Goal: Information Seeking & Learning: Learn about a topic

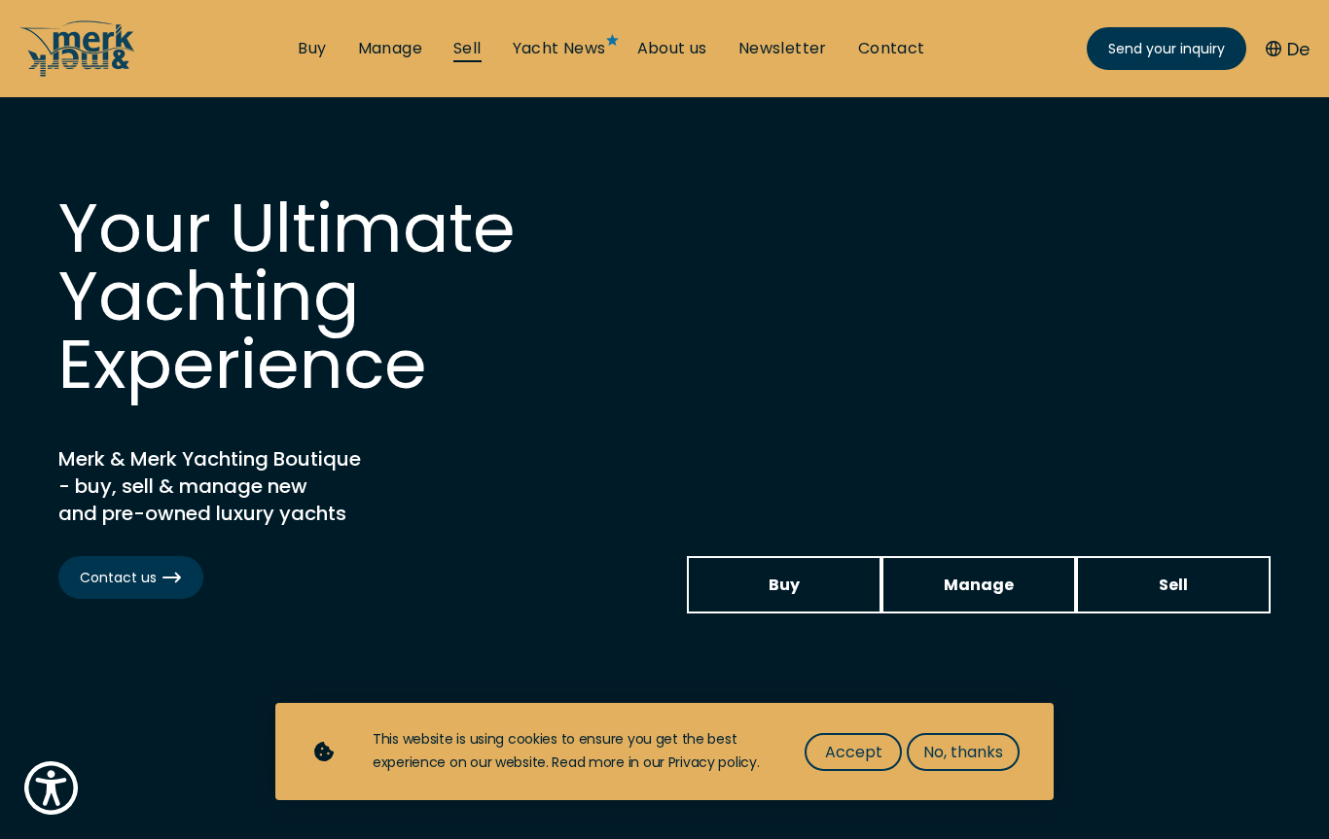
click at [477, 46] on link "Sell" at bounding box center [467, 48] width 28 height 21
select select "sell"
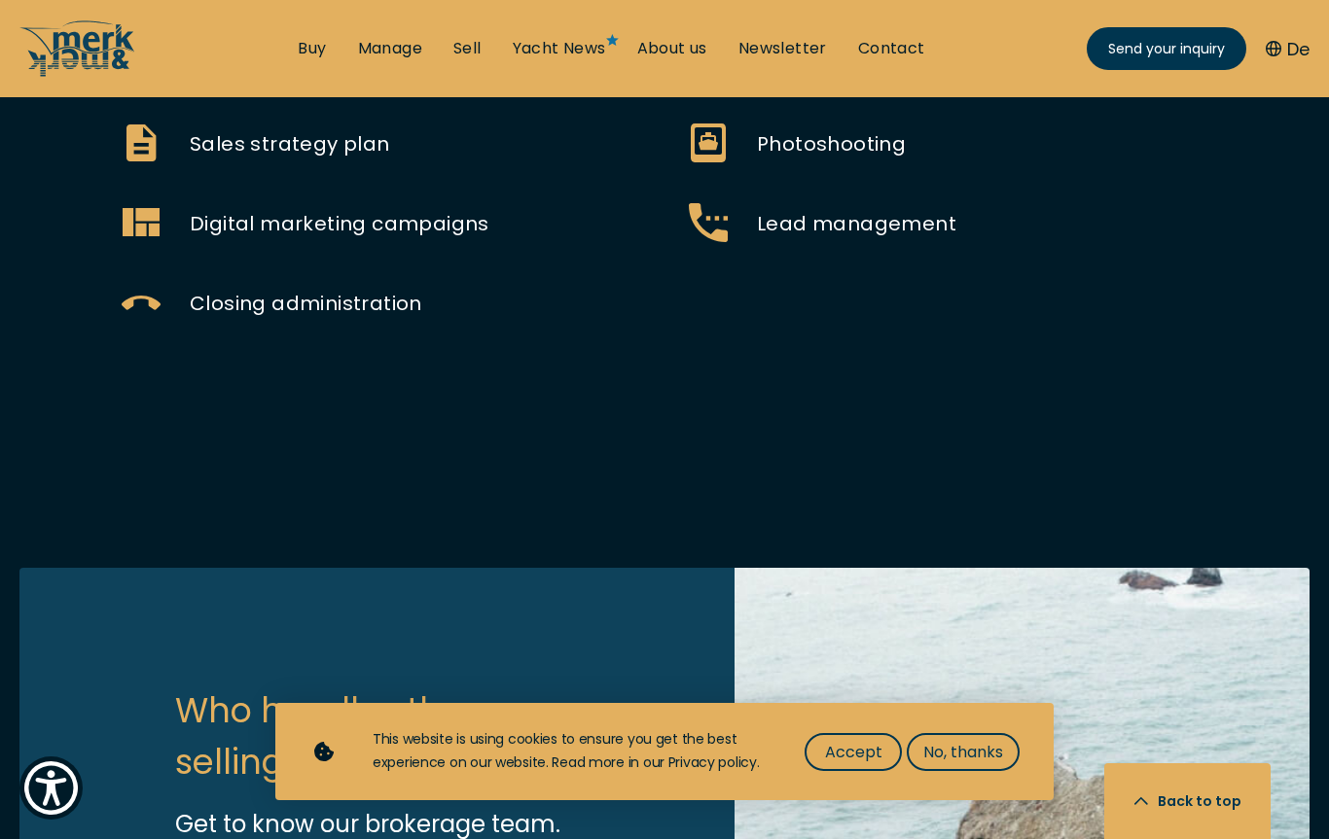
scroll to position [1203, 0]
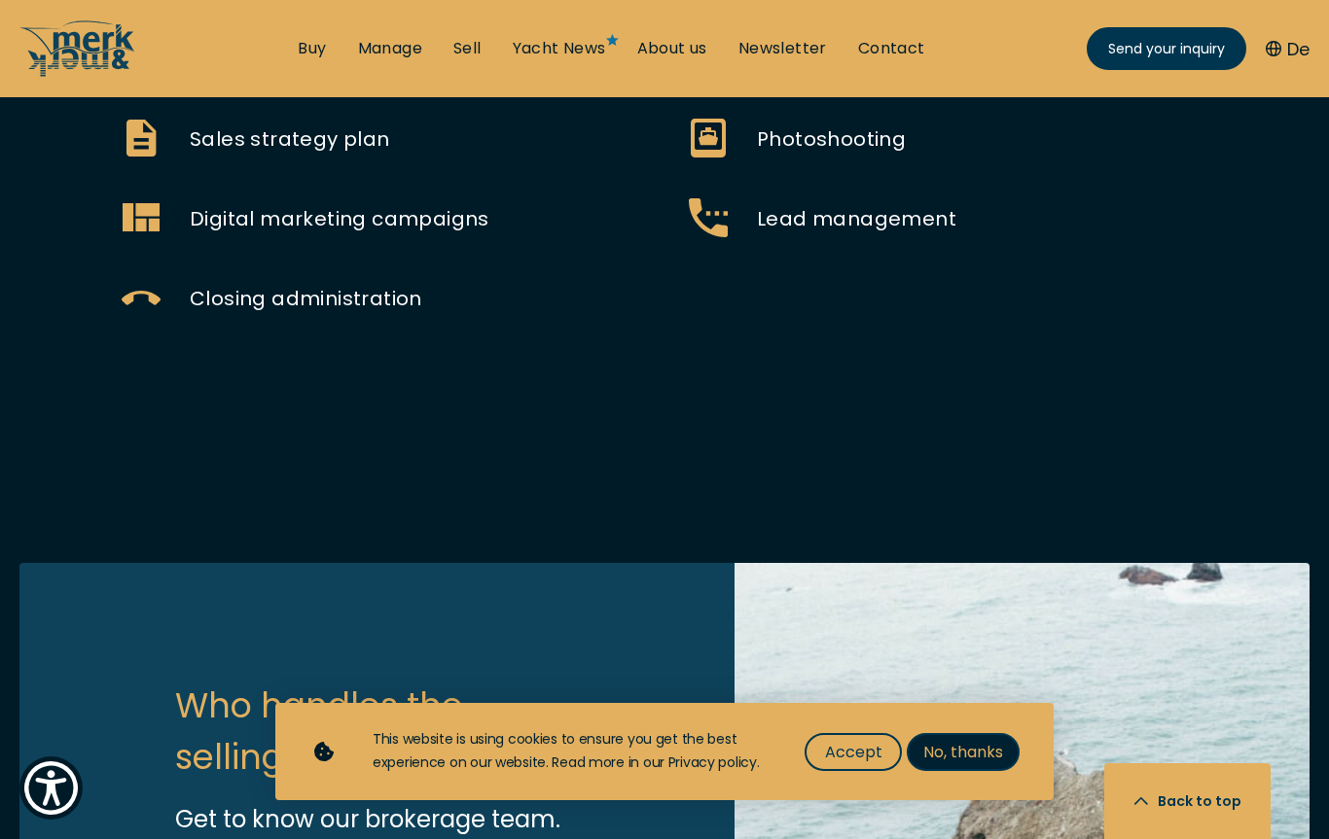
click at [953, 765] on span "No, thanks" at bounding box center [963, 752] width 80 height 24
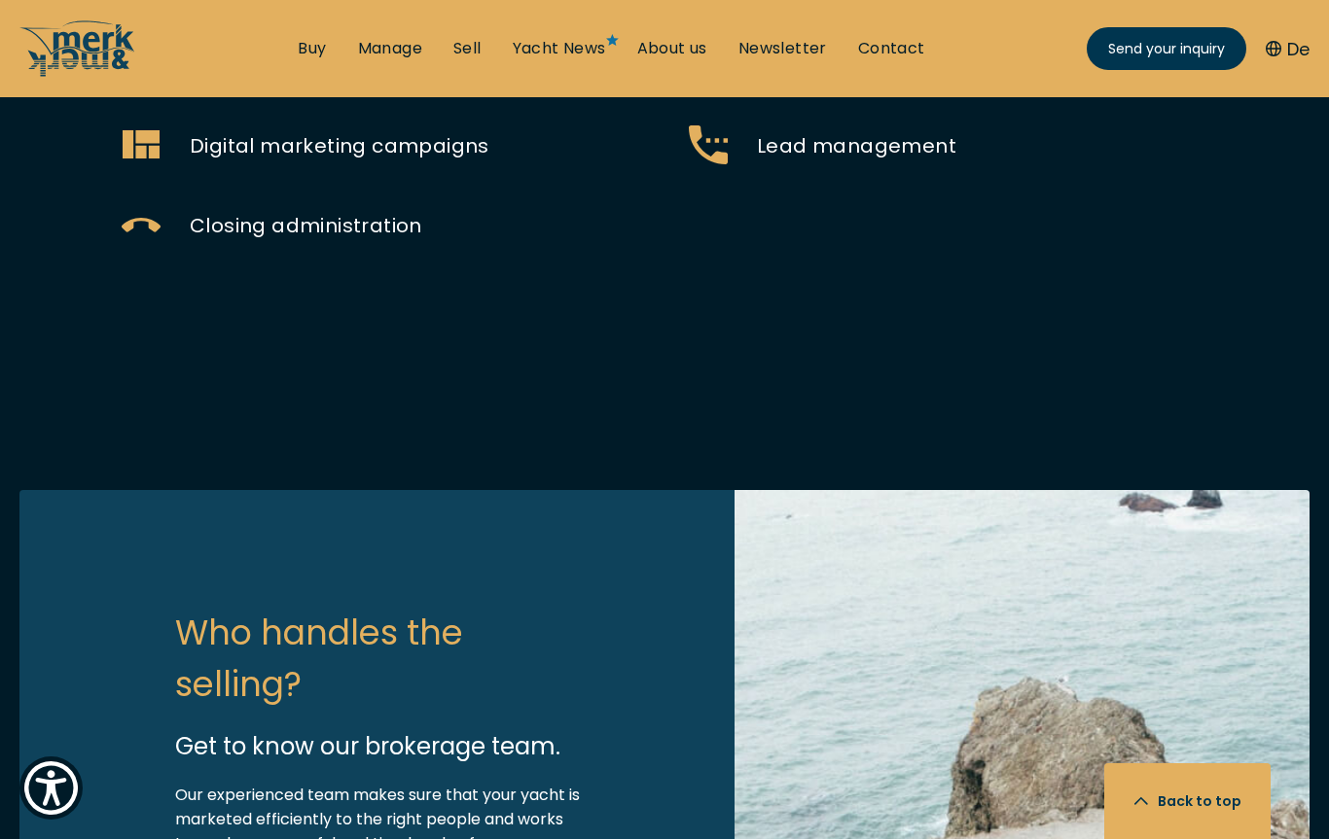
scroll to position [880, 0]
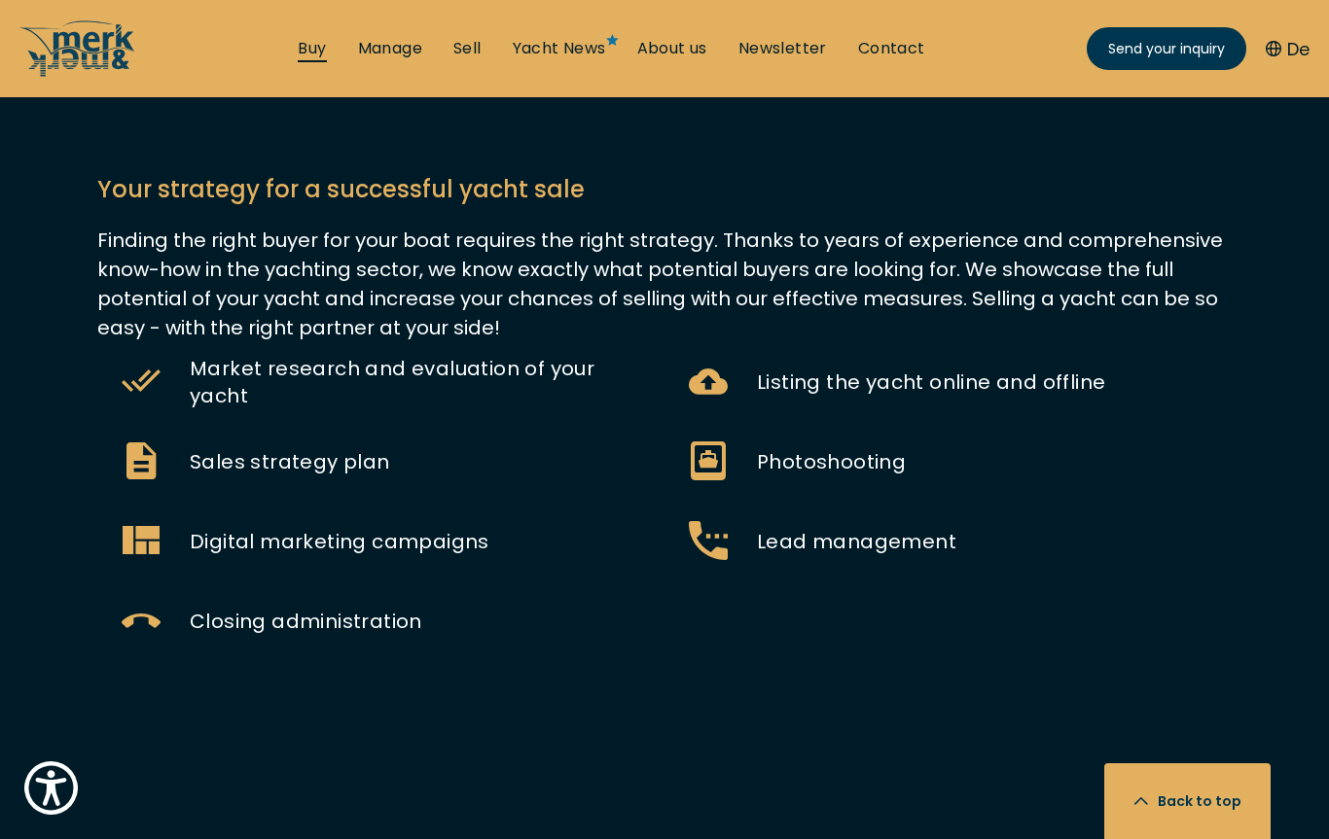
click at [316, 54] on link "Buy" at bounding box center [312, 48] width 28 height 21
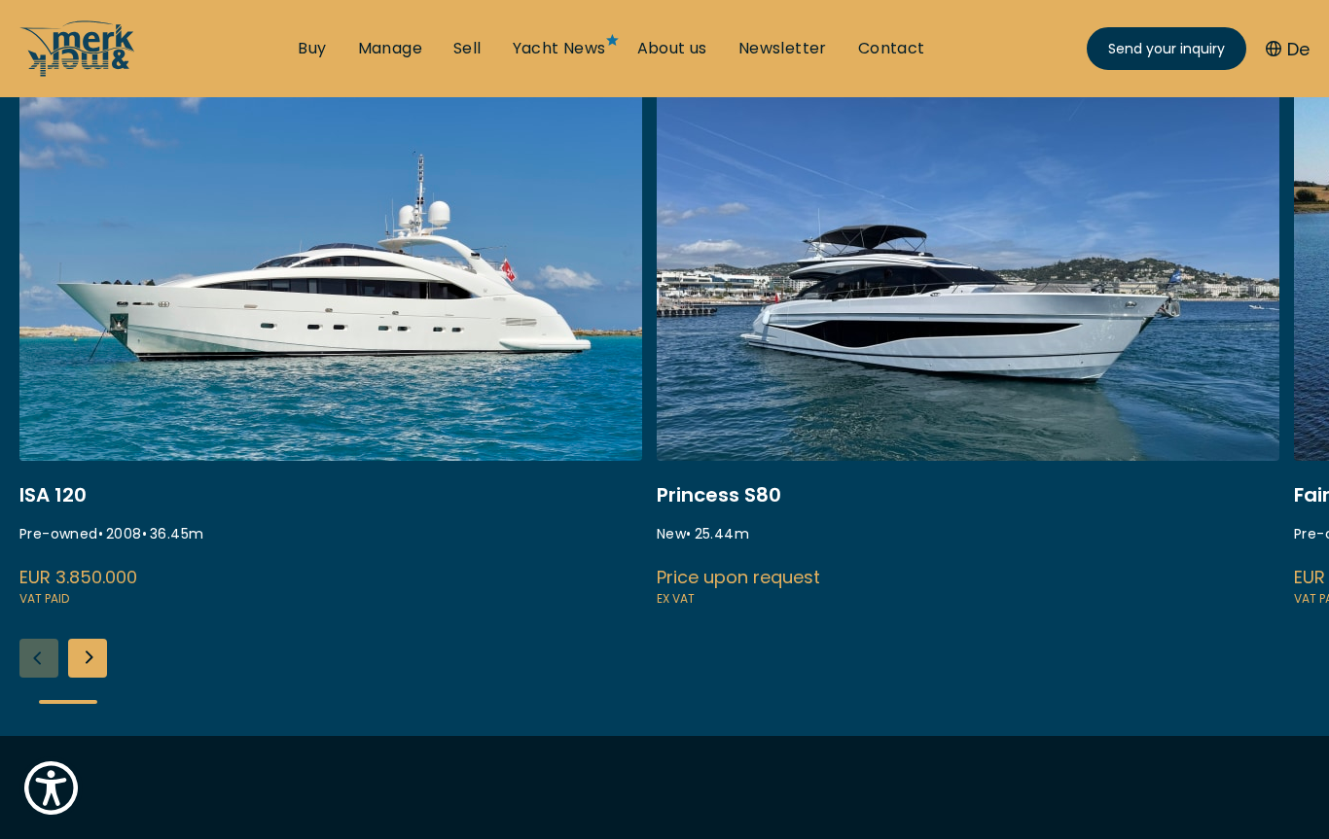
scroll to position [839, 0]
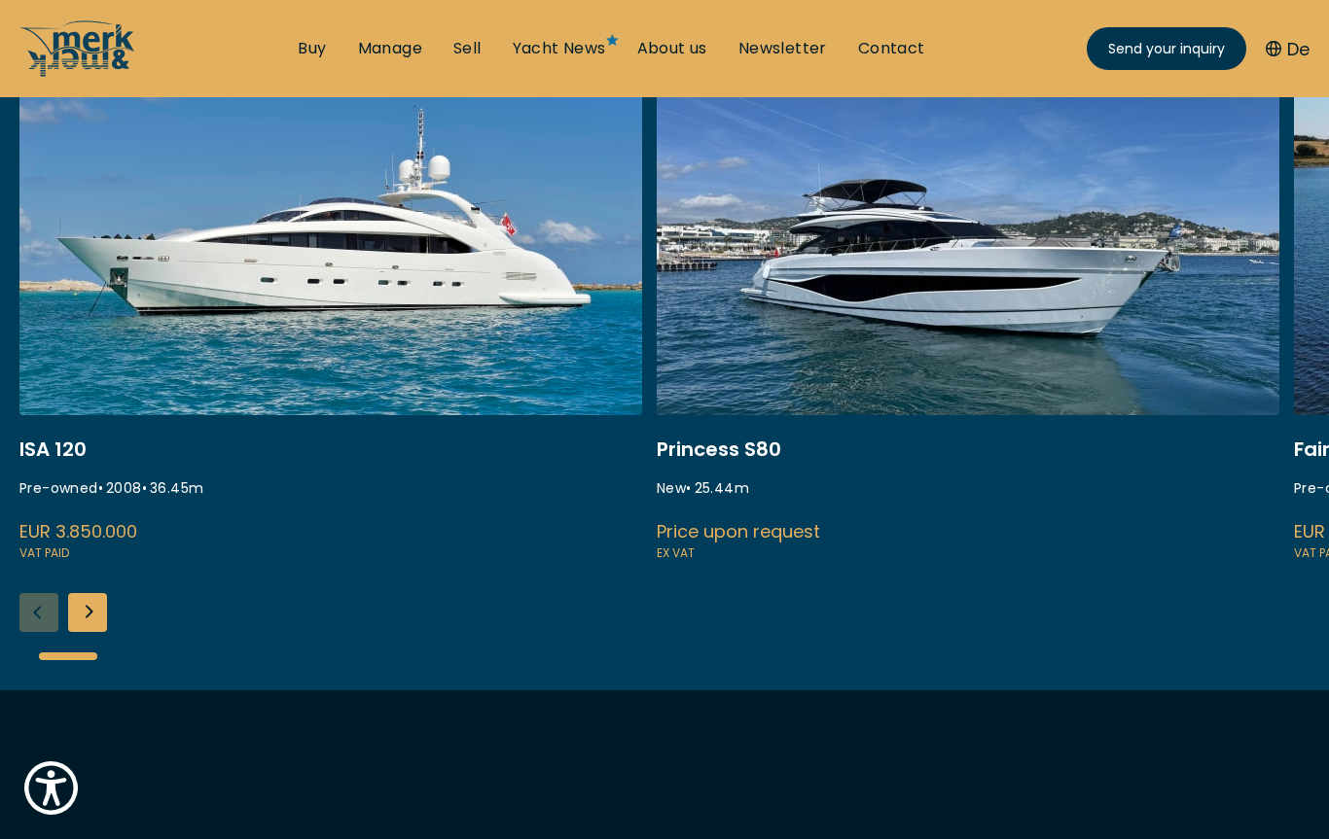
click at [95, 633] on div at bounding box center [664, 656] width 1251 height 49
click at [89, 620] on div "Next slide" at bounding box center [87, 612] width 39 height 39
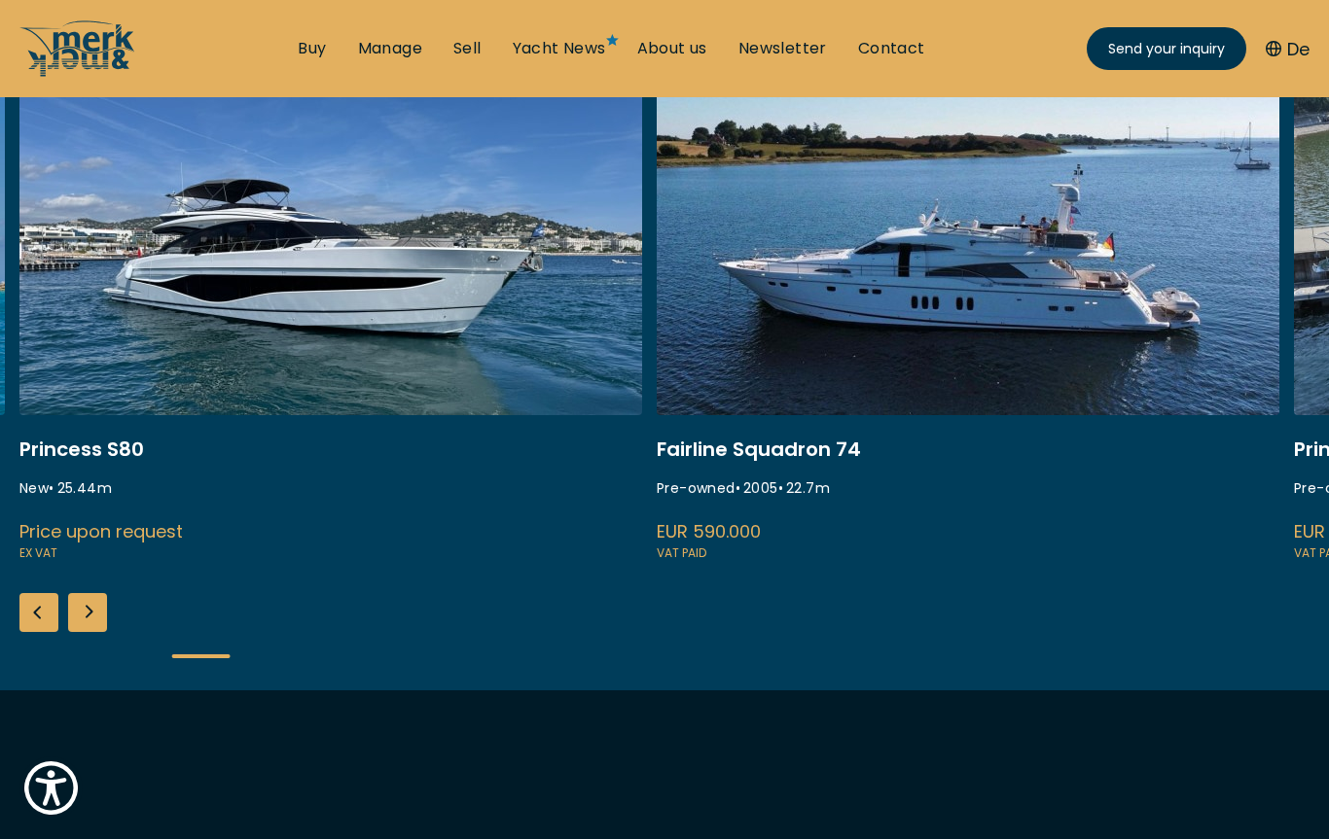
click at [89, 620] on div "Next slide" at bounding box center [87, 612] width 39 height 39
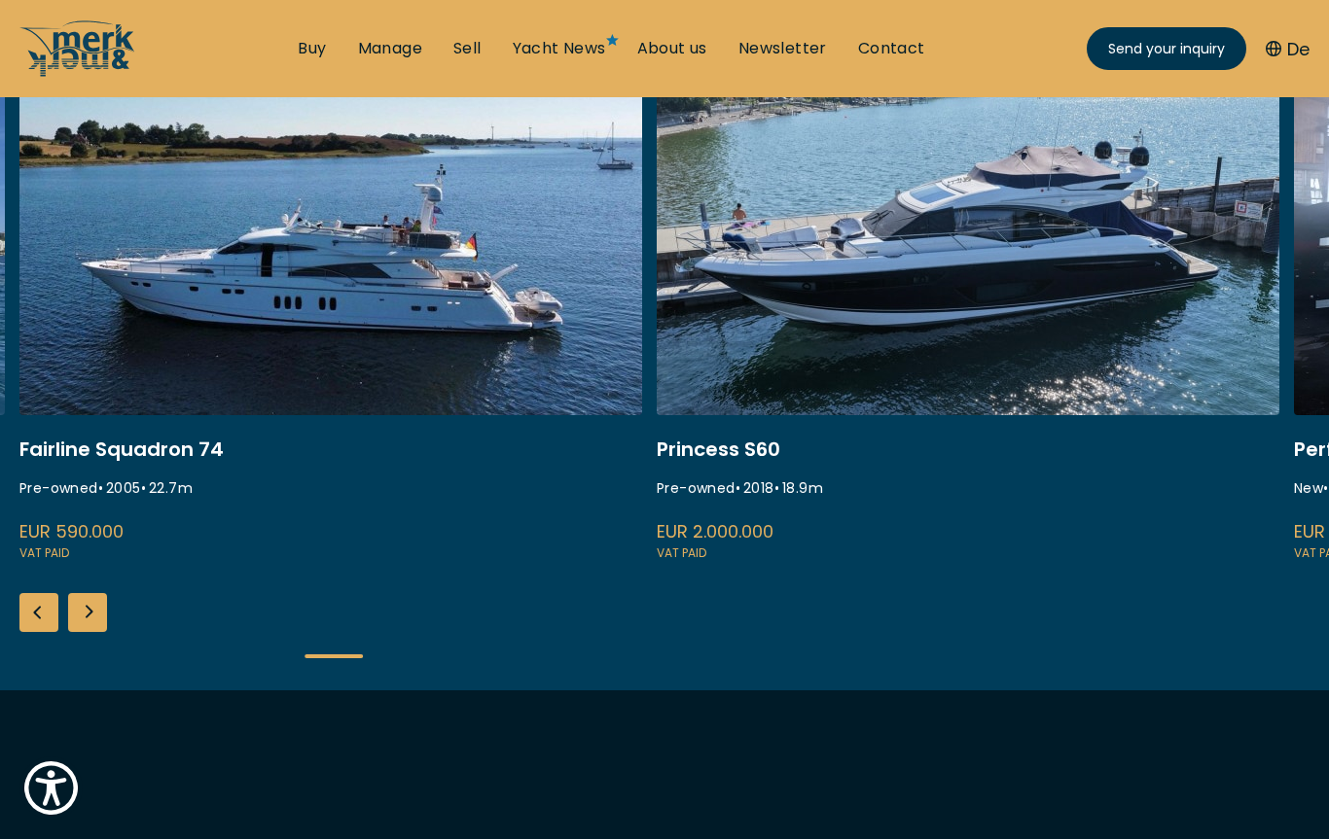
click at [90, 620] on div "Next slide" at bounding box center [87, 612] width 39 height 39
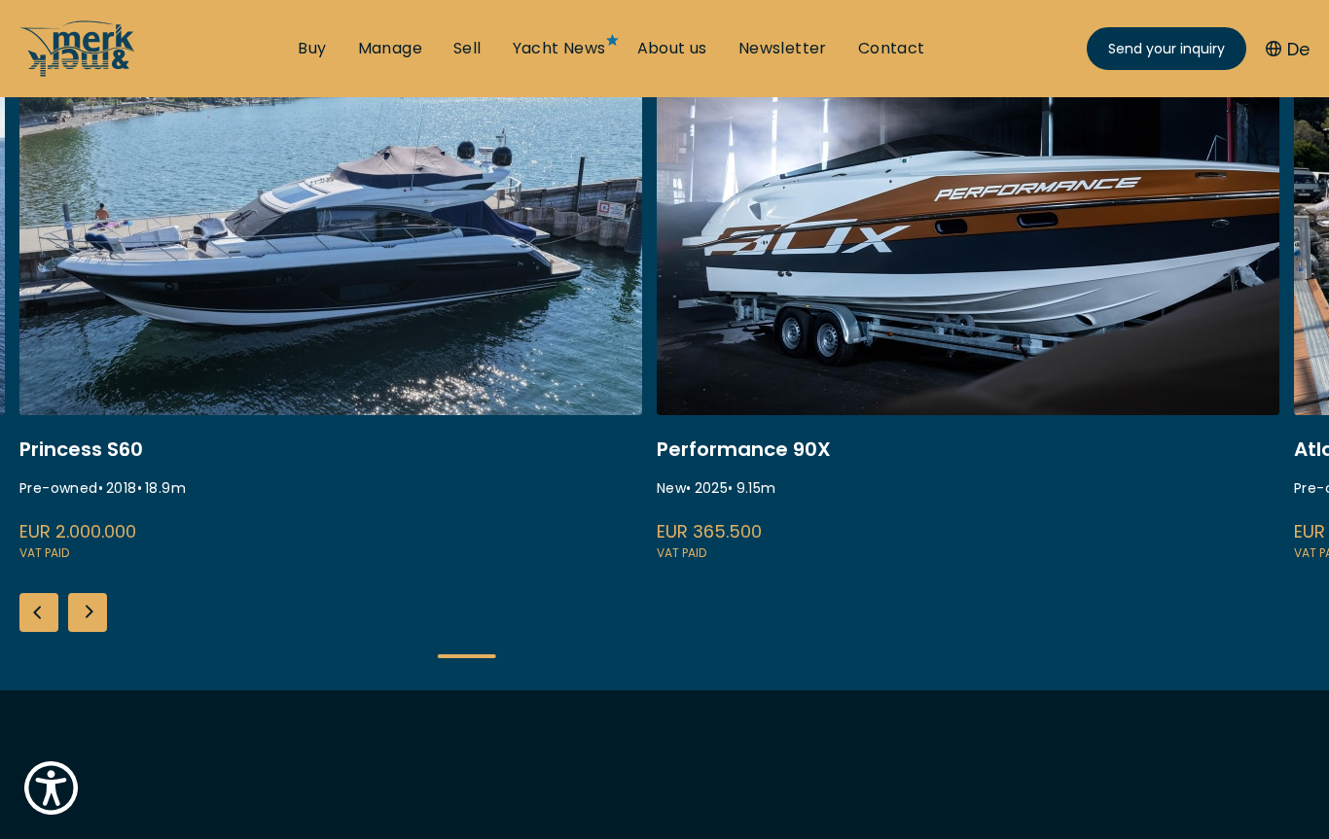
click at [90, 620] on div "Next slide" at bounding box center [87, 612] width 39 height 39
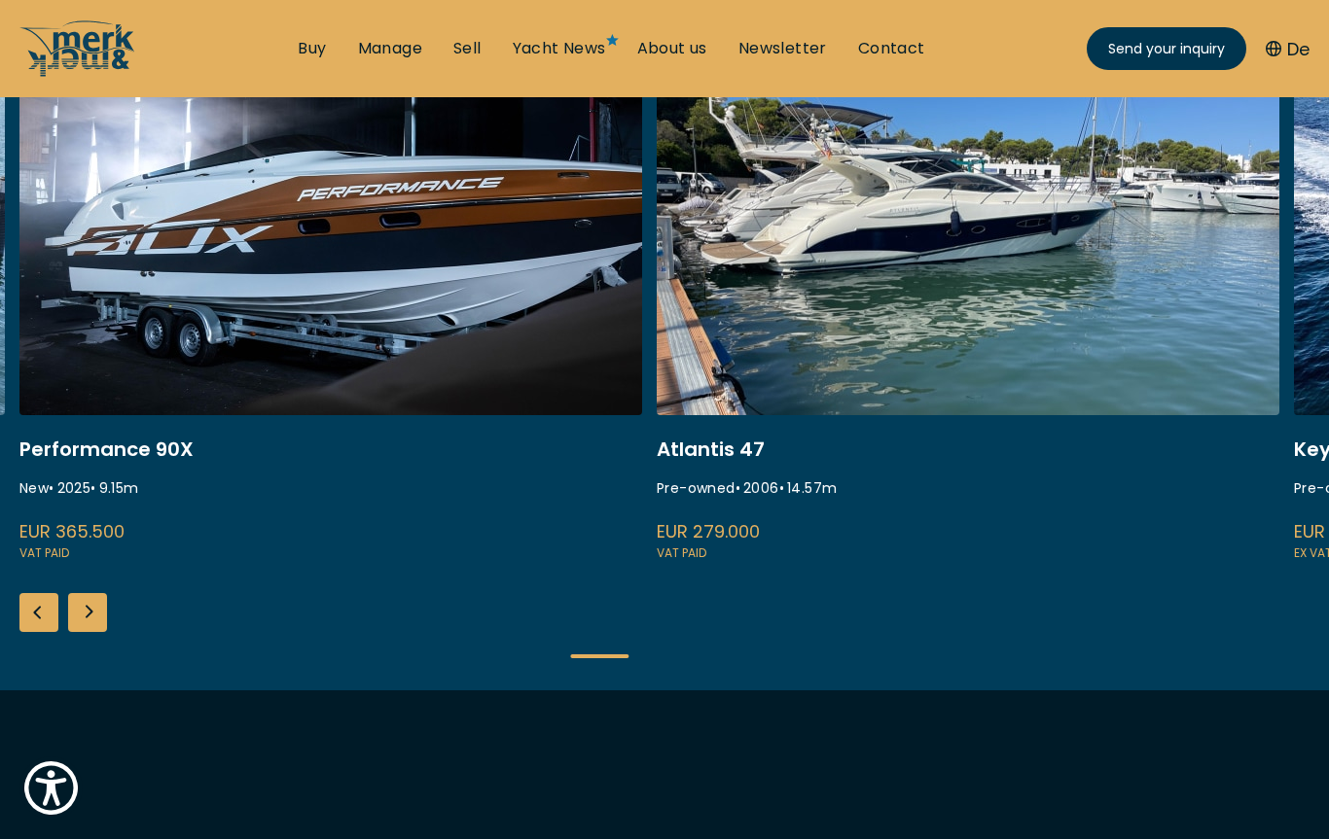
click at [90, 620] on div "Next slide" at bounding box center [87, 612] width 39 height 39
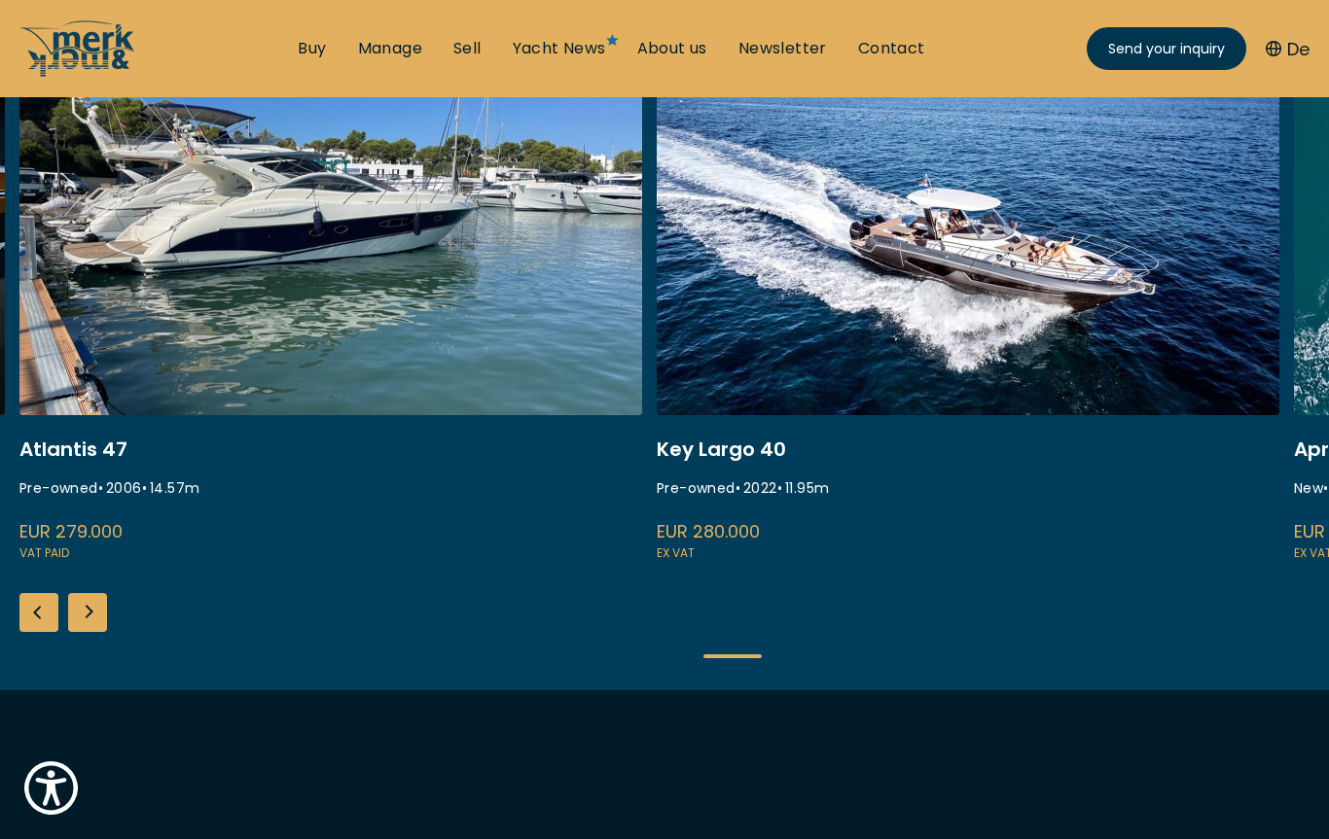
click at [90, 620] on div "Next slide" at bounding box center [87, 612] width 39 height 39
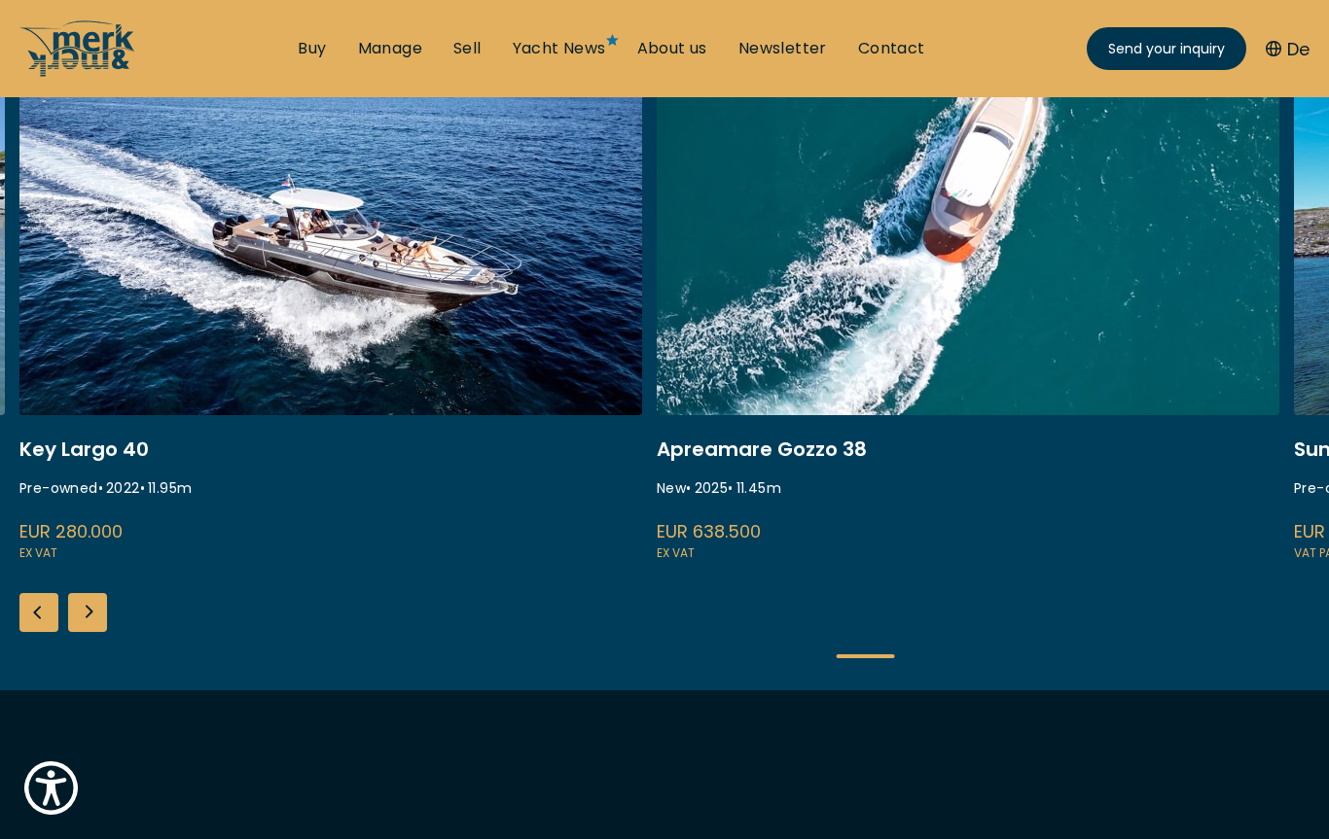
click at [90, 620] on div "Next slide" at bounding box center [87, 612] width 39 height 39
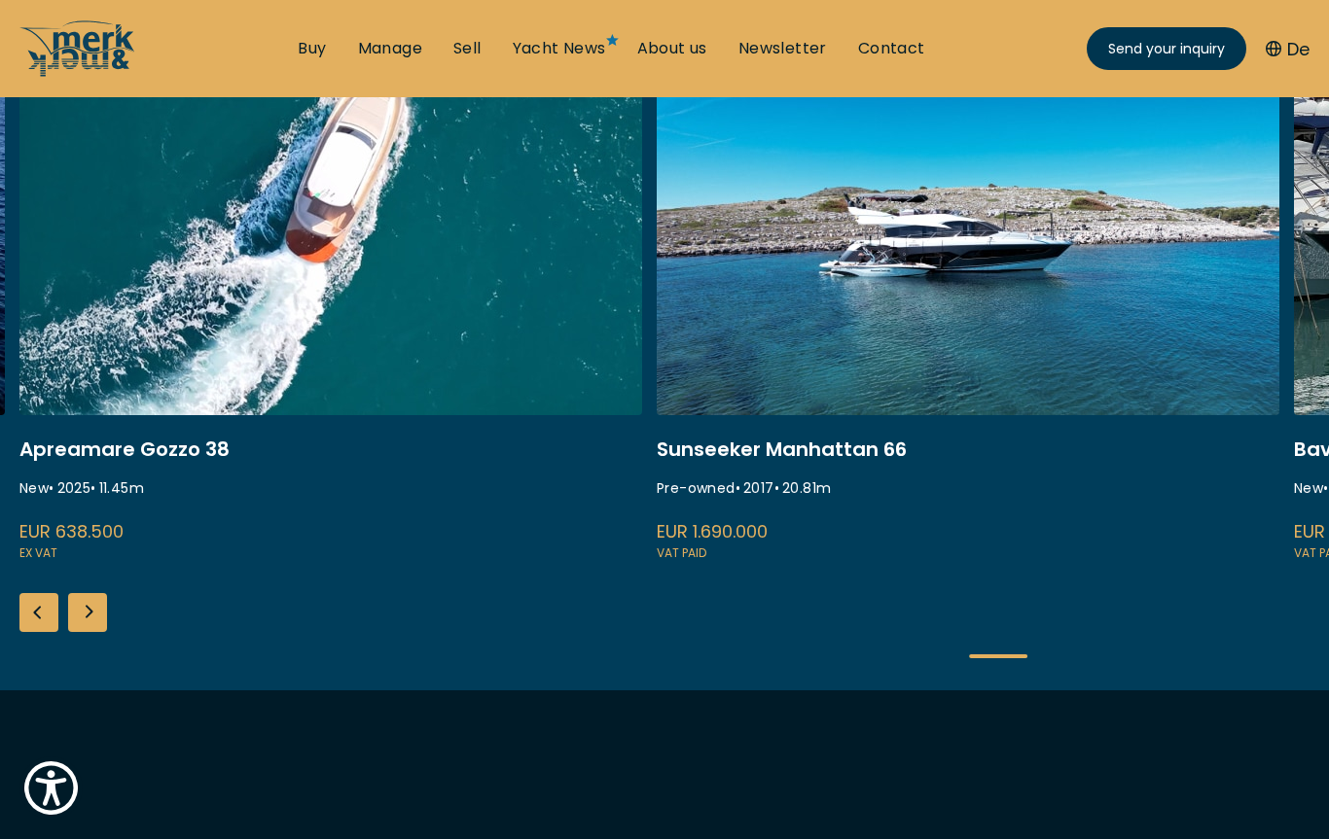
click at [90, 620] on div "Next slide" at bounding box center [87, 612] width 39 height 39
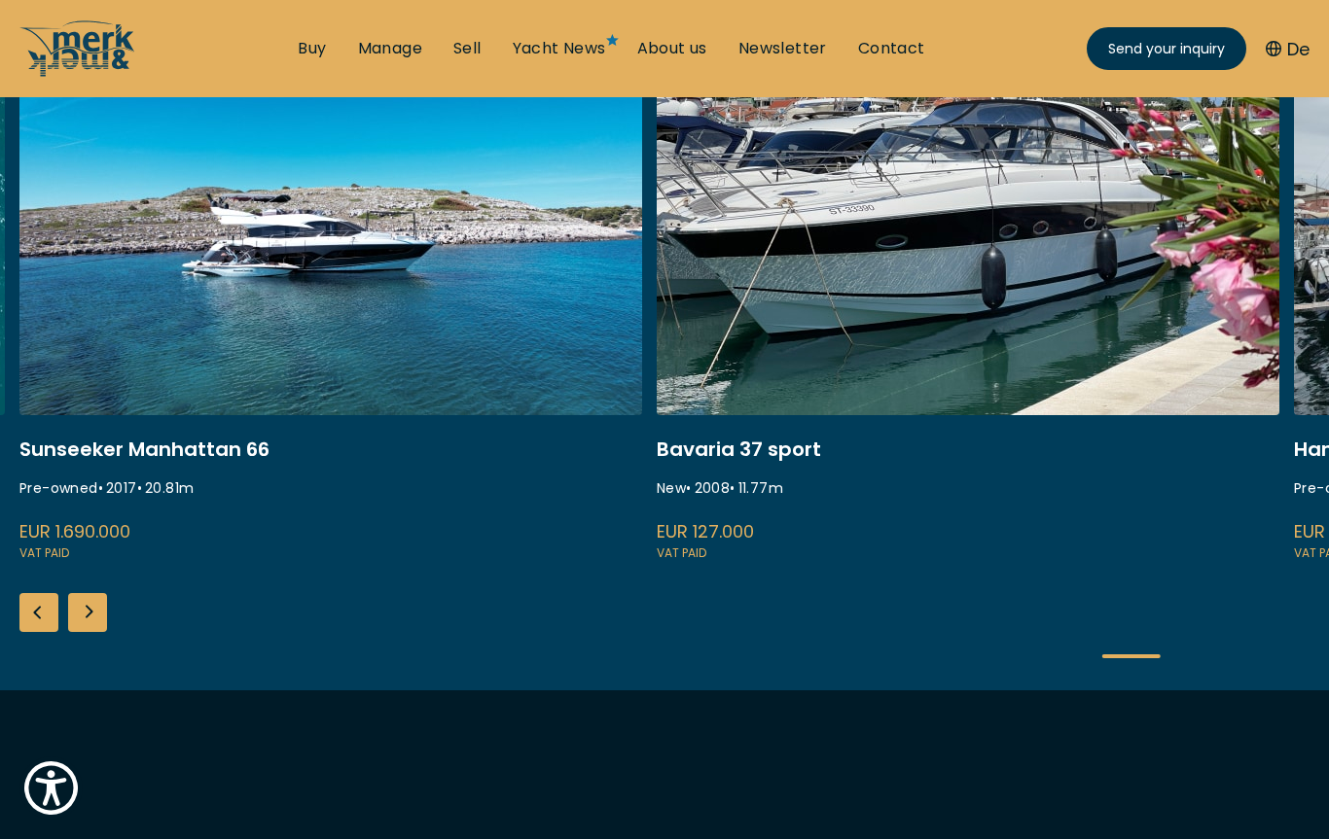
click at [90, 620] on div "Next slide" at bounding box center [87, 612] width 39 height 39
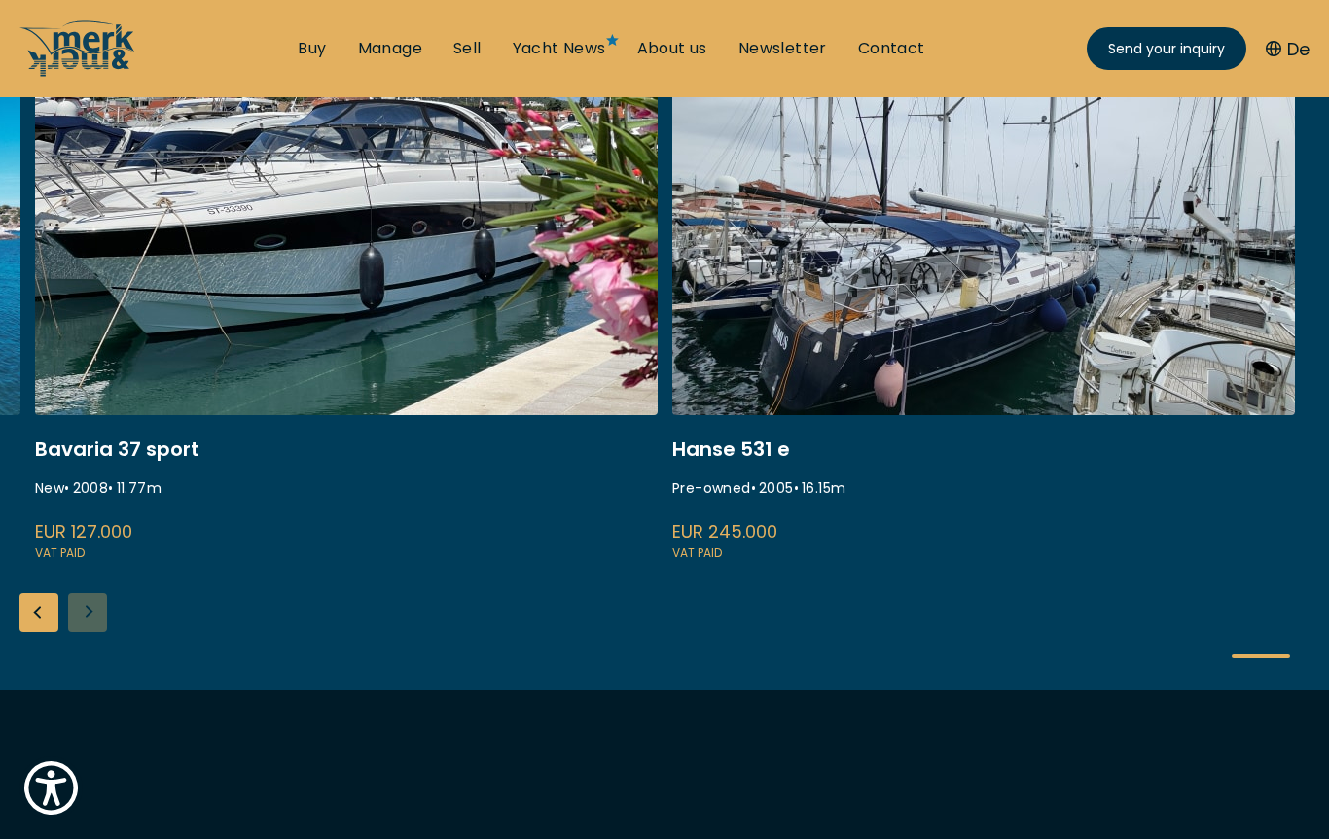
click at [90, 620] on div "ISA 120 Pre-owned • 2008 • 36.45 m EUR 3.850.000 VAT paid Princess S80 New • 25…" at bounding box center [664, 368] width 1329 height 645
click at [87, 615] on div "ISA 120 Pre-owned • 2008 • 36.45 m EUR 3.850.000 VAT paid Princess S80 New • 25…" at bounding box center [664, 368] width 1329 height 645
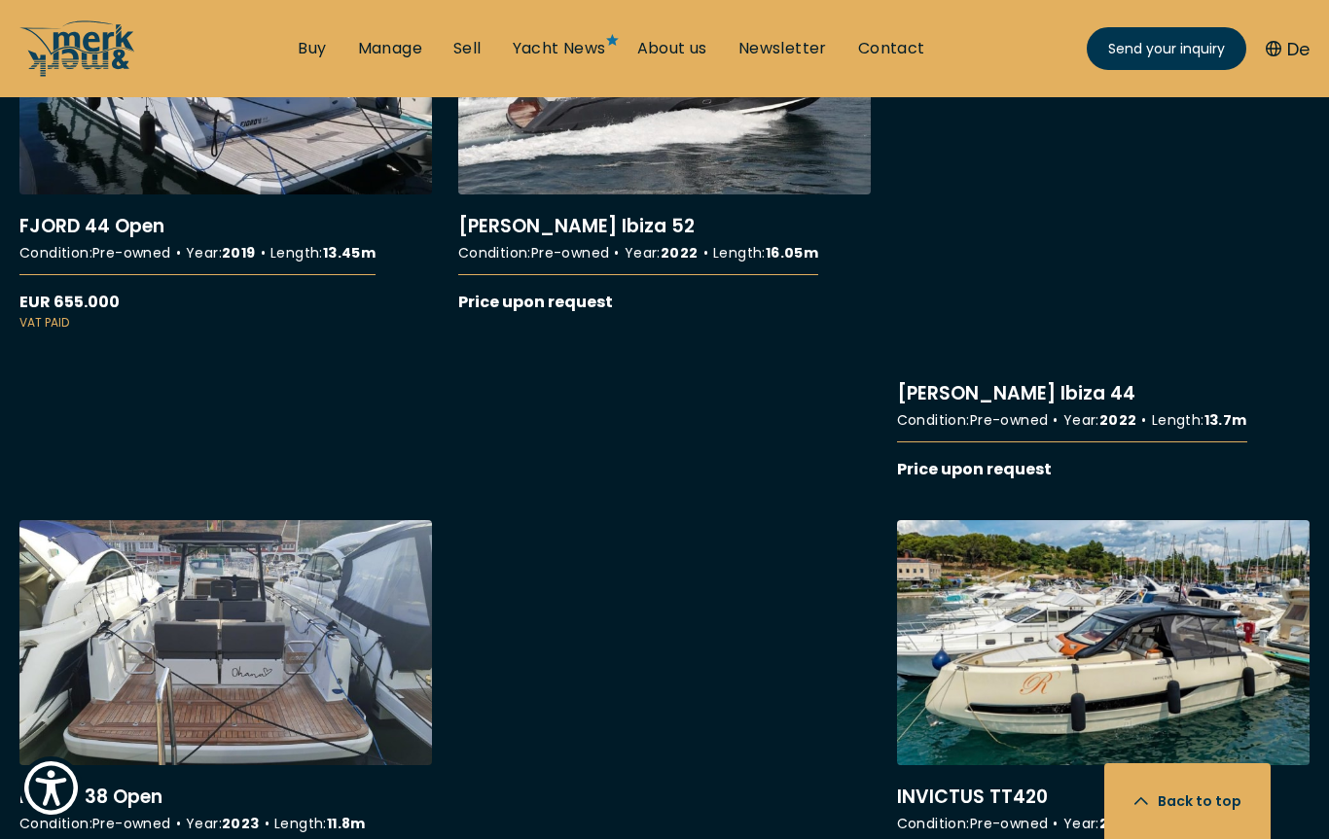
scroll to position [5613, 0]
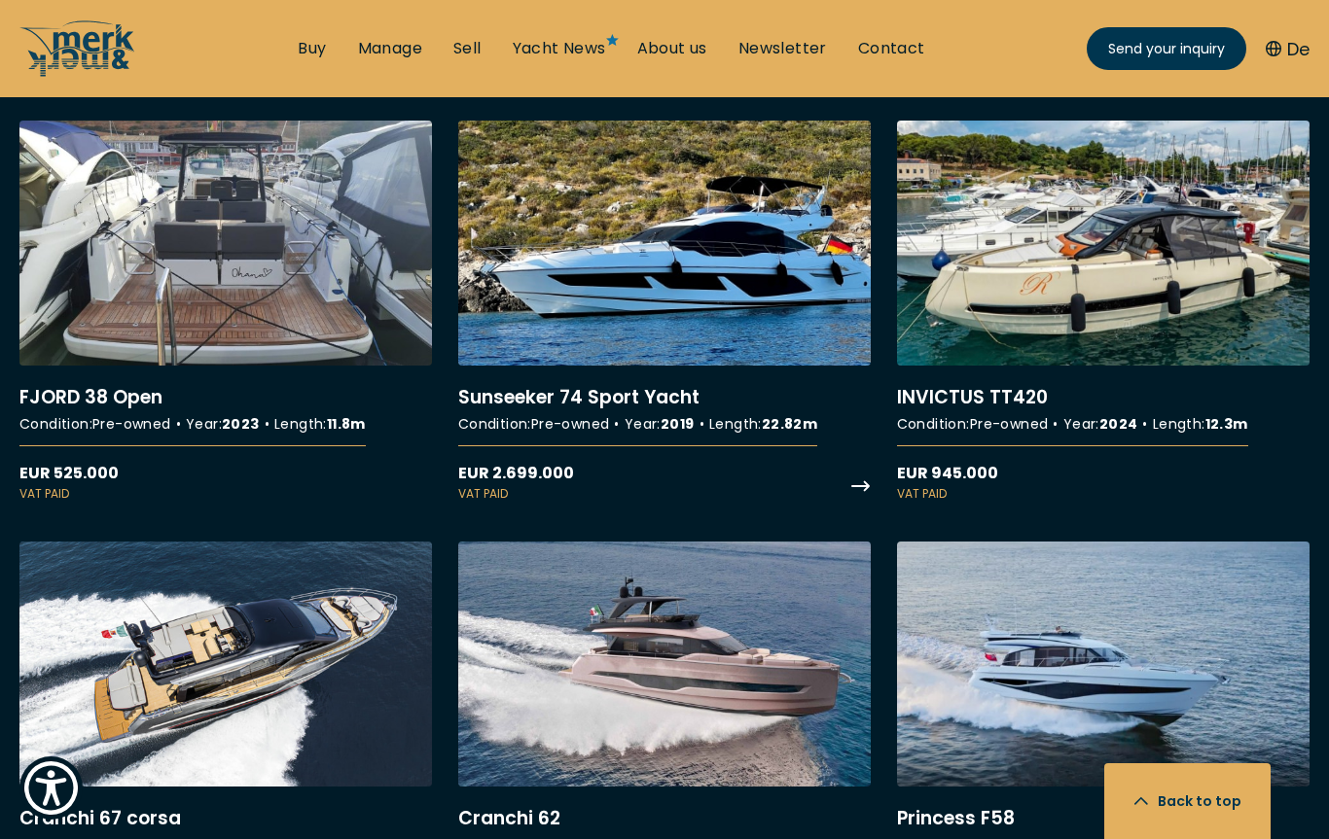
click at [624, 350] on link "More details about Sunseeker 74 Sport Yacht" at bounding box center [664, 312] width 412 height 382
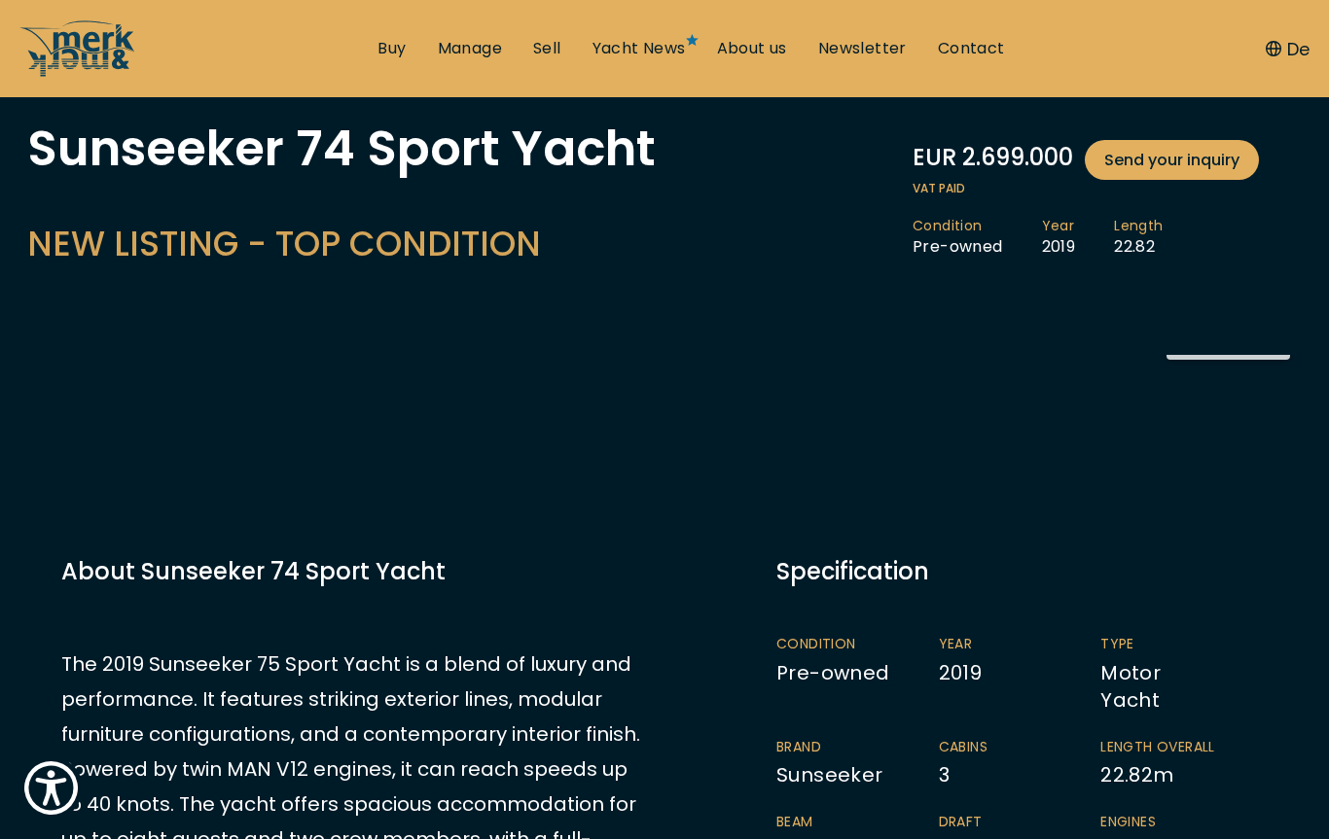
scroll to position [130, 0]
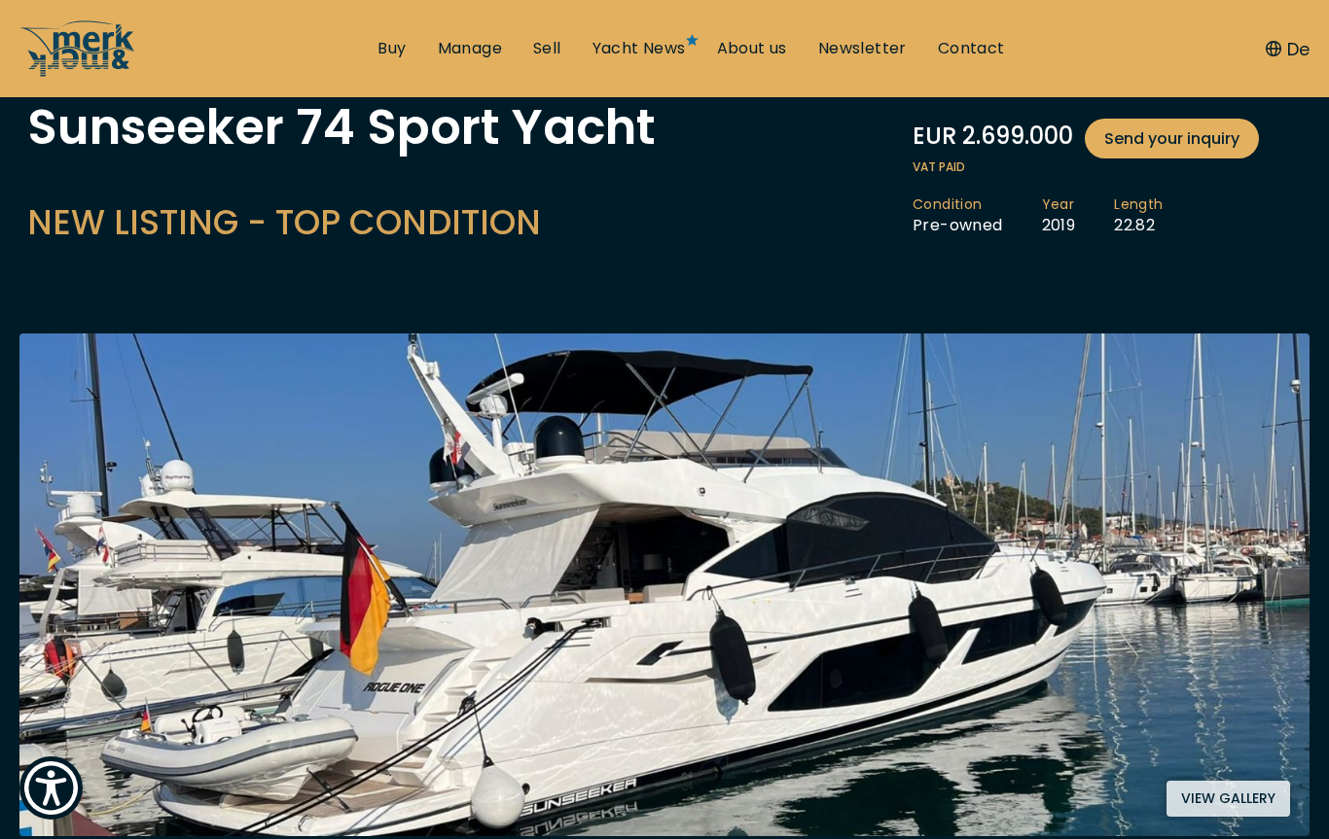
click at [997, 800] on button "View gallery" at bounding box center [1228, 799] width 124 height 36
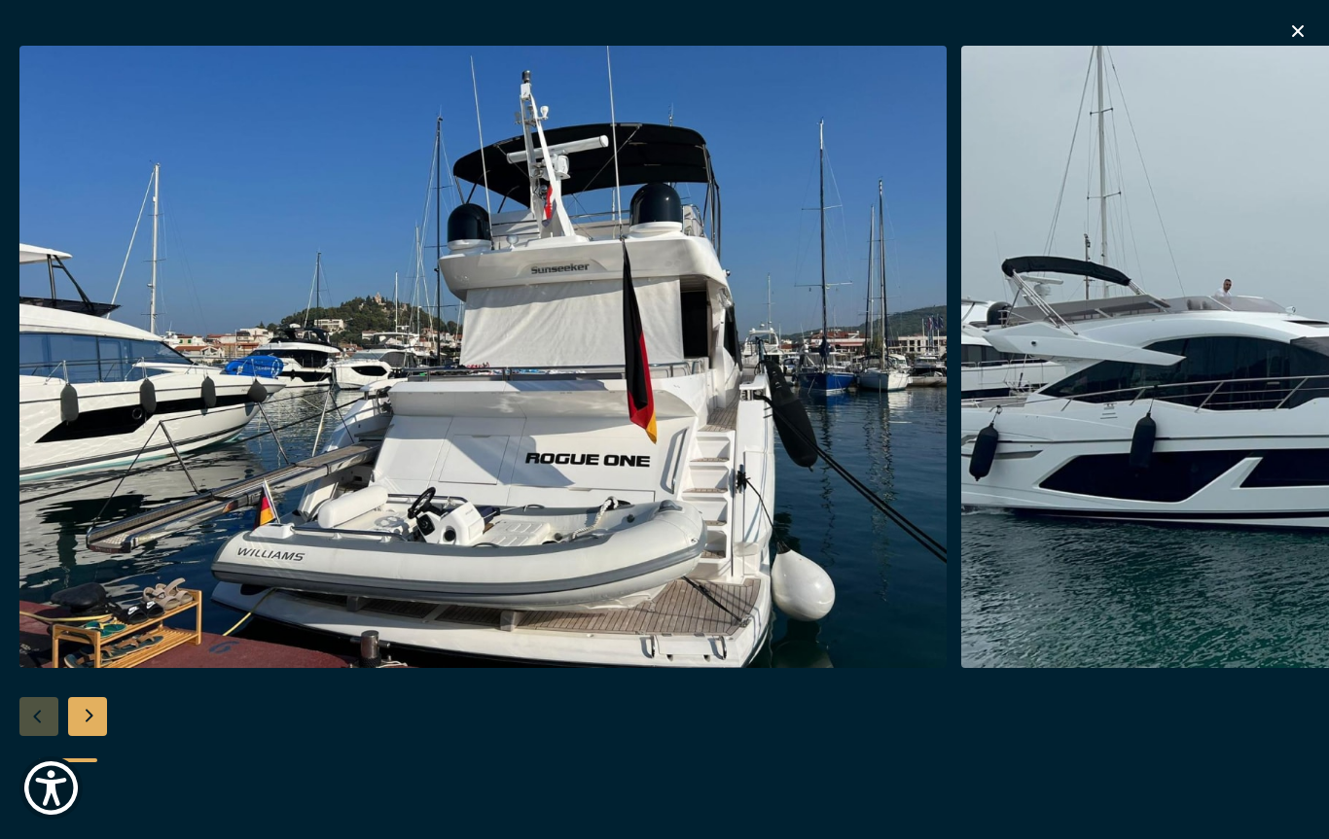
scroll to position [805, 0]
click at [82, 736] on div "Next slide" at bounding box center [87, 716] width 39 height 39
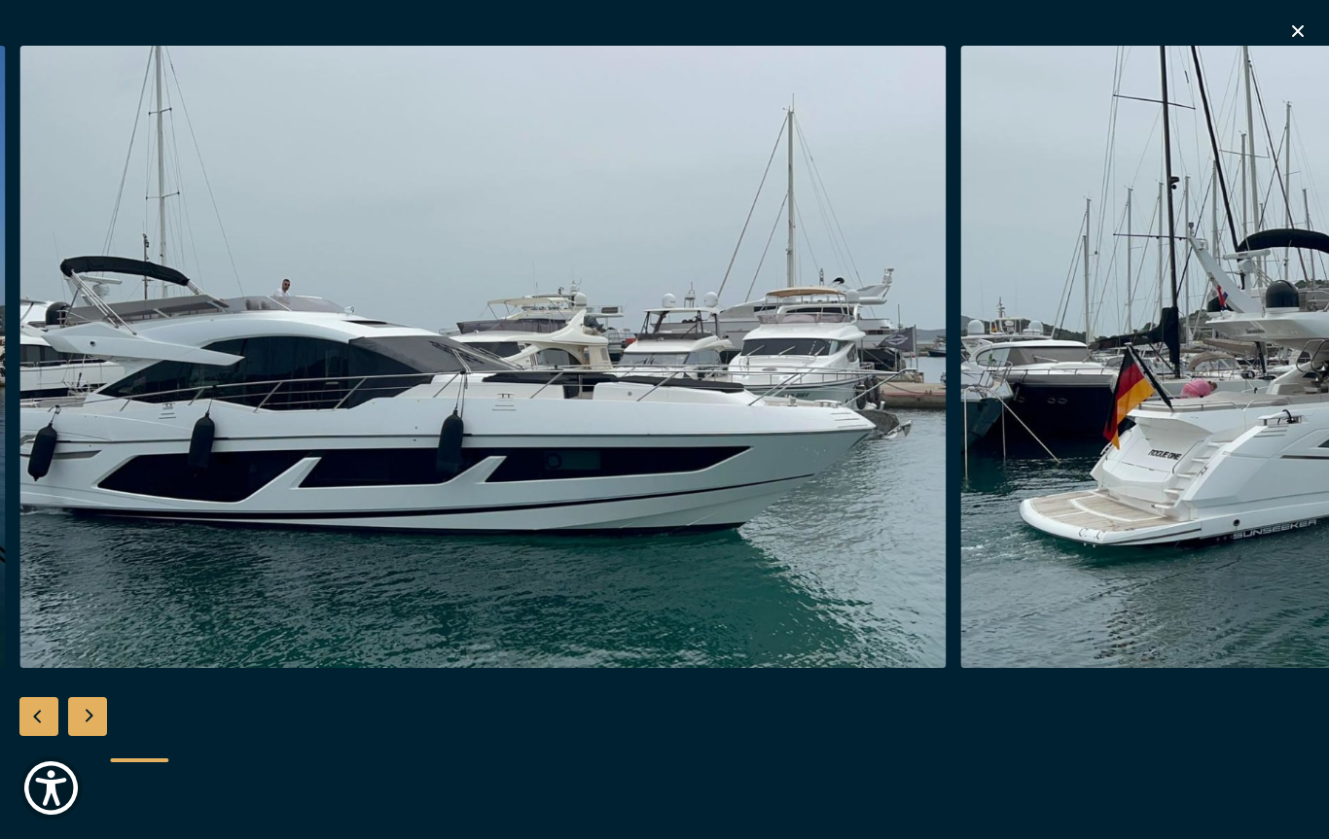
click at [82, 736] on div "Next slide" at bounding box center [87, 716] width 39 height 39
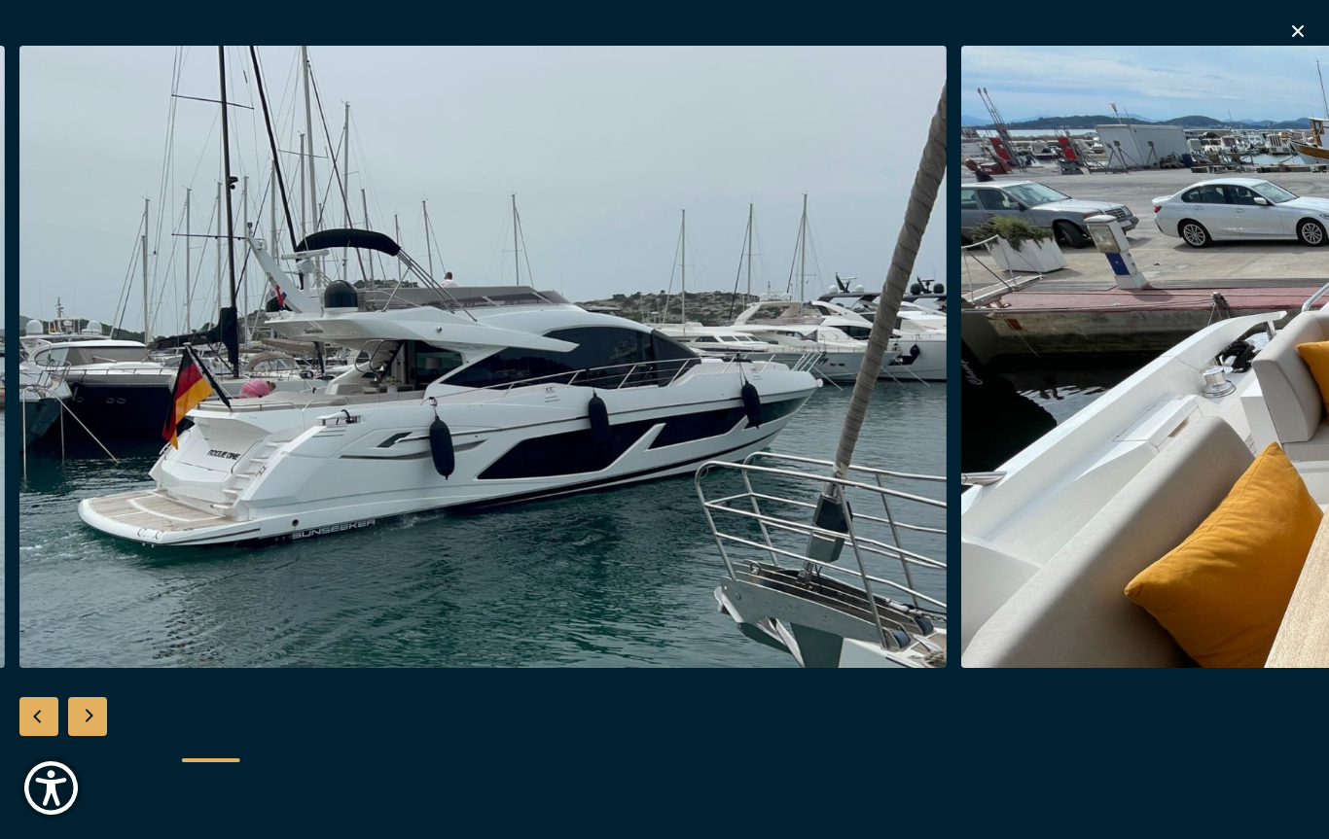
click at [82, 736] on div "Next slide" at bounding box center [87, 716] width 39 height 39
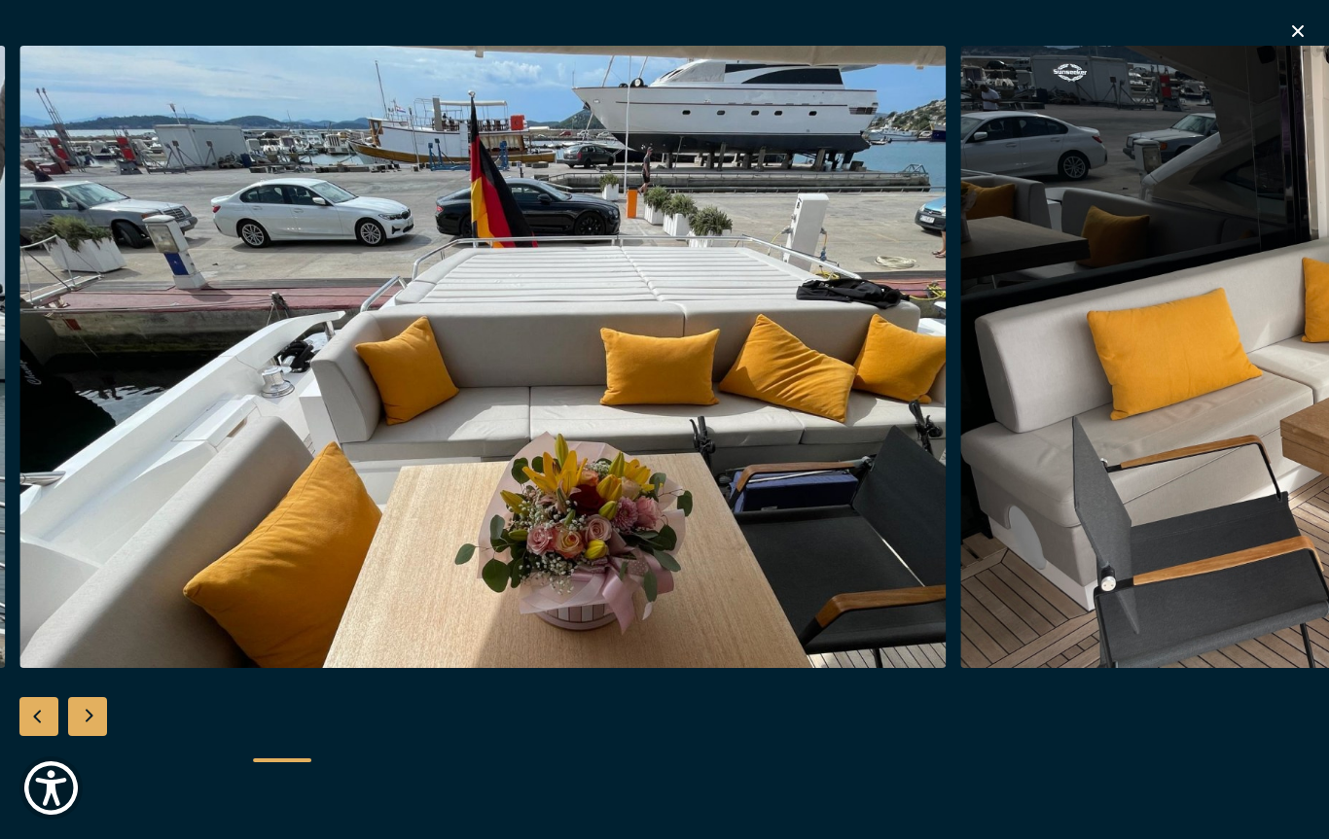
click at [82, 736] on div "Next slide" at bounding box center [87, 716] width 39 height 39
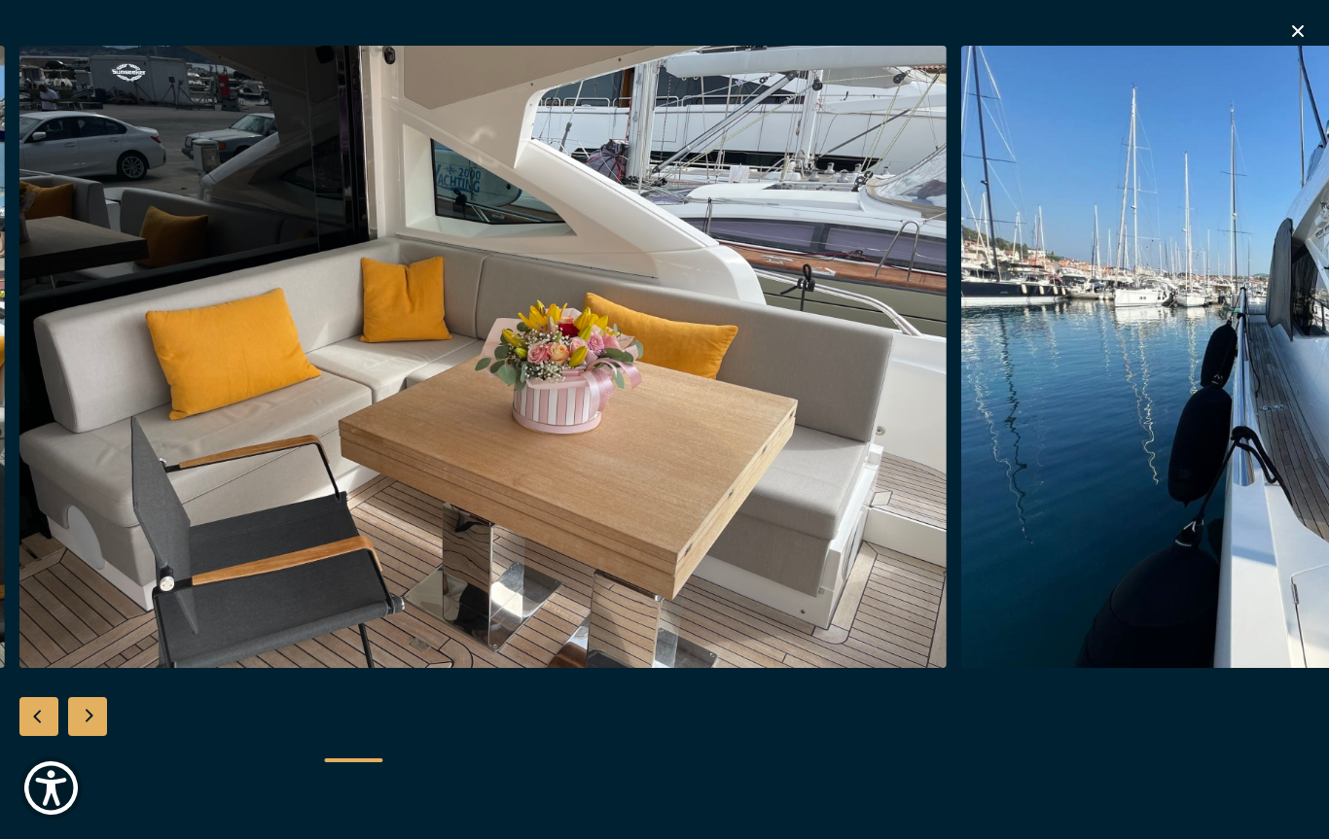
click at [82, 736] on div "Next slide" at bounding box center [87, 716] width 39 height 39
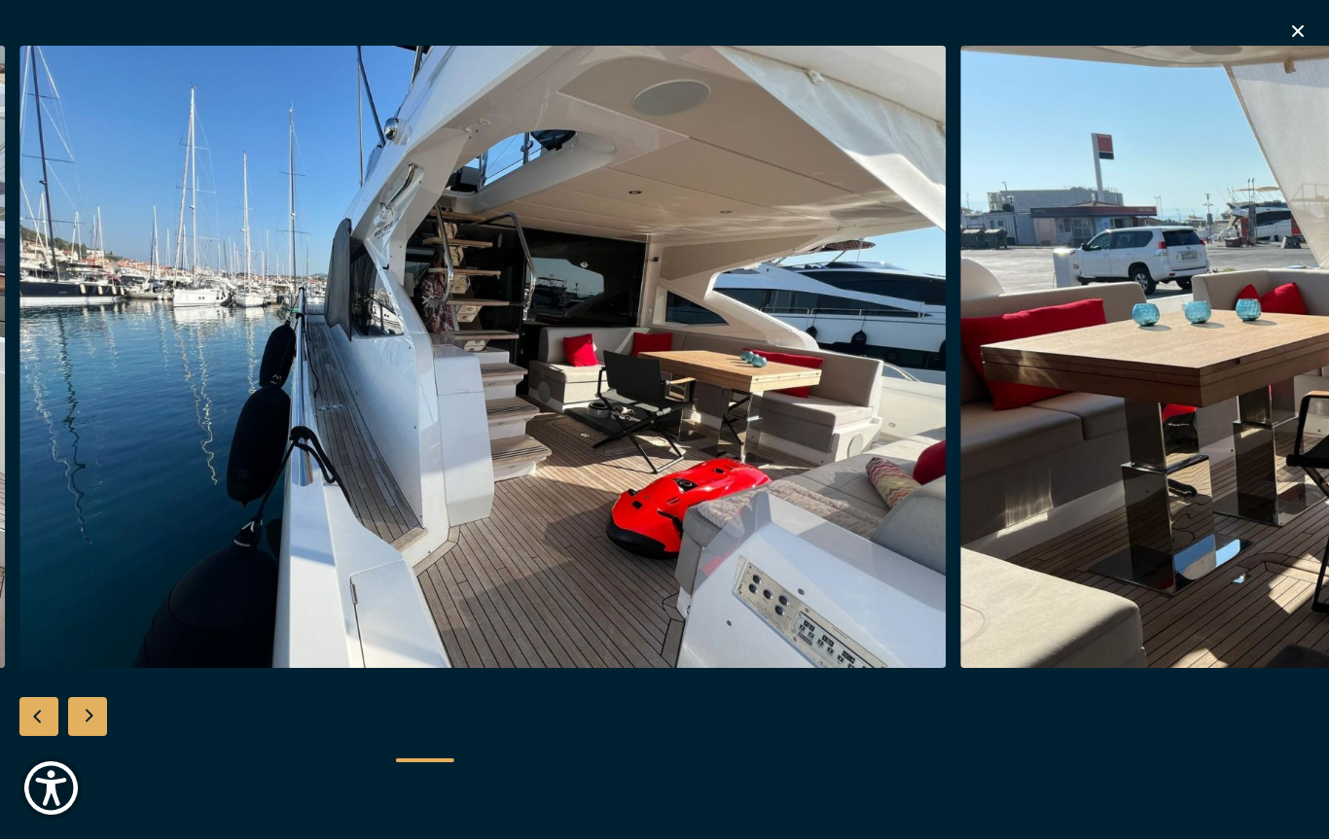
click at [82, 736] on div "Next slide" at bounding box center [87, 716] width 39 height 39
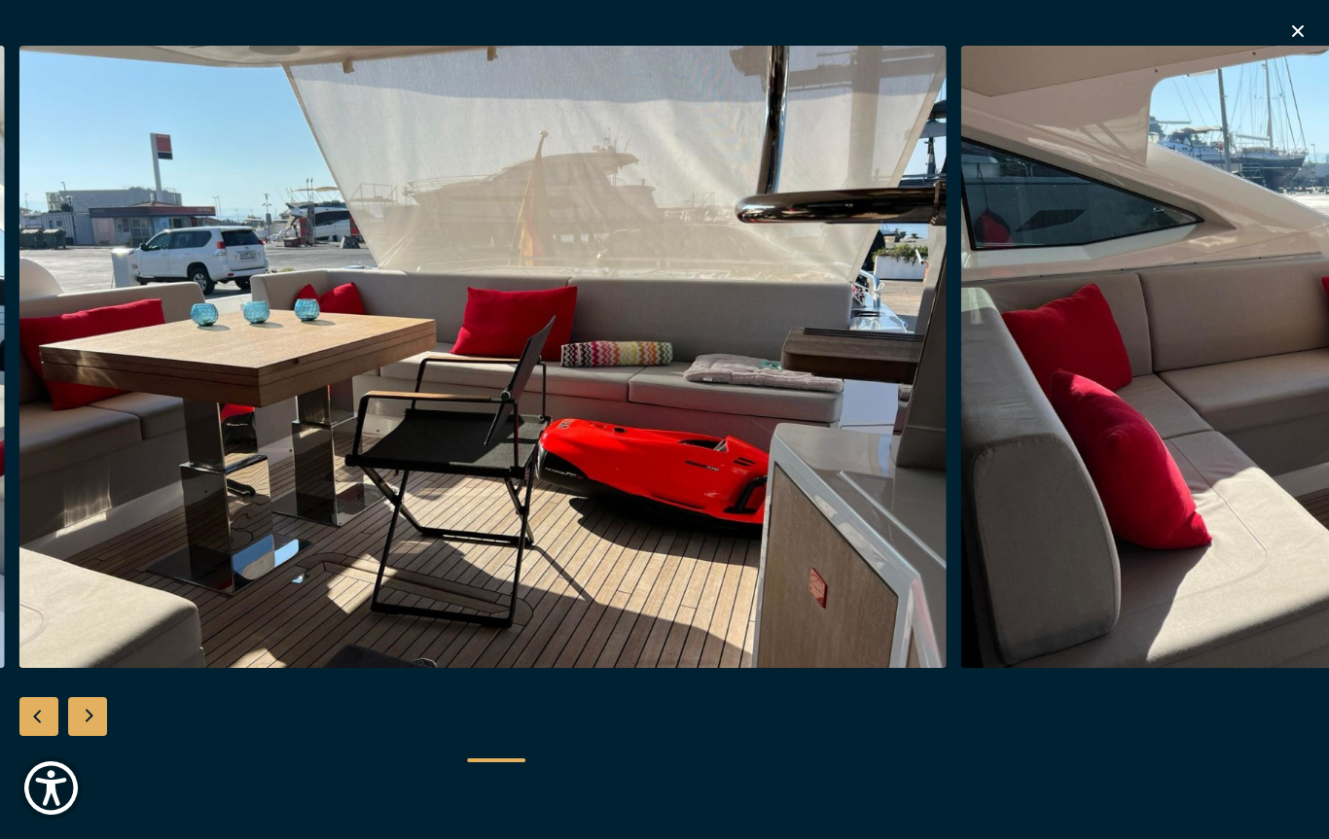
click at [82, 736] on div "Next slide" at bounding box center [87, 716] width 39 height 39
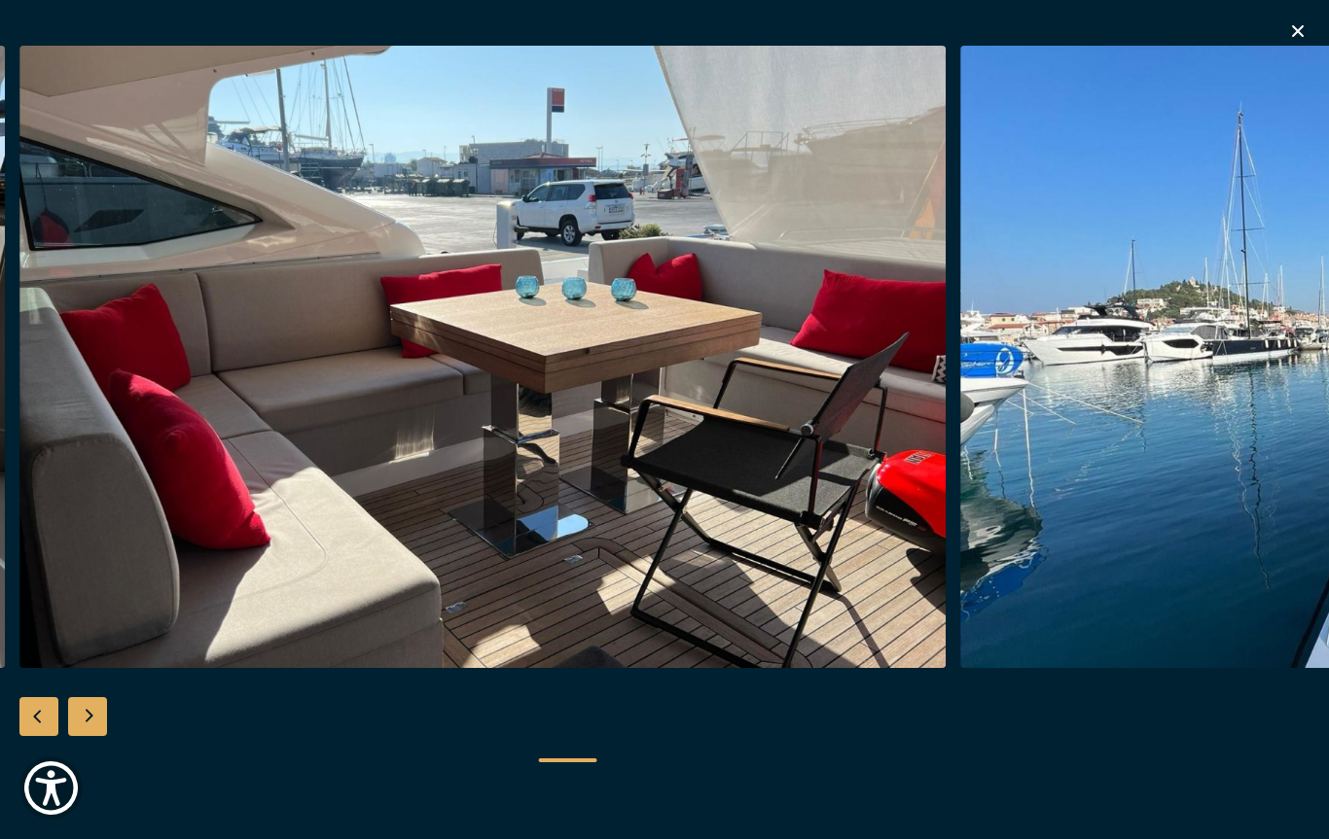
click at [82, 736] on div "Next slide" at bounding box center [87, 716] width 39 height 39
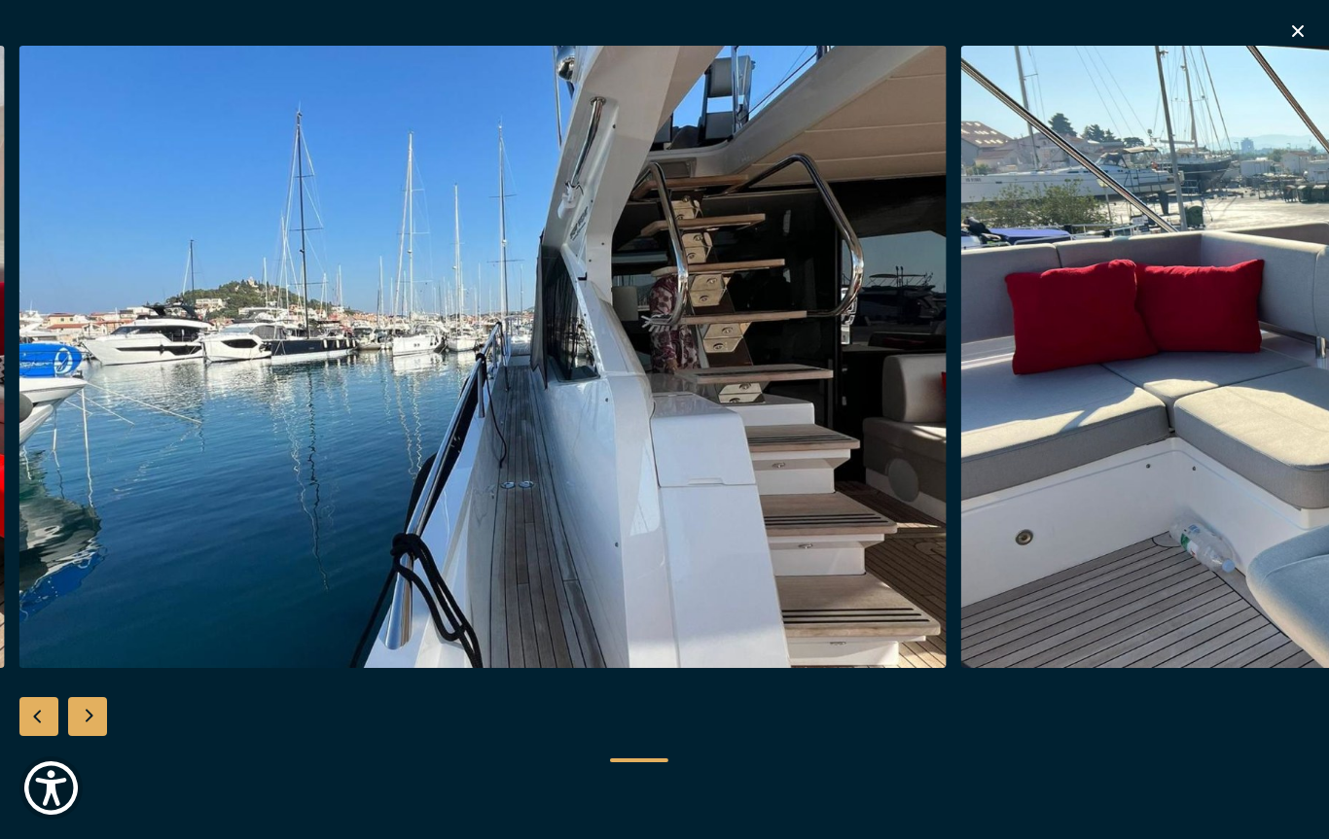
click at [82, 736] on div "Next slide" at bounding box center [87, 716] width 39 height 39
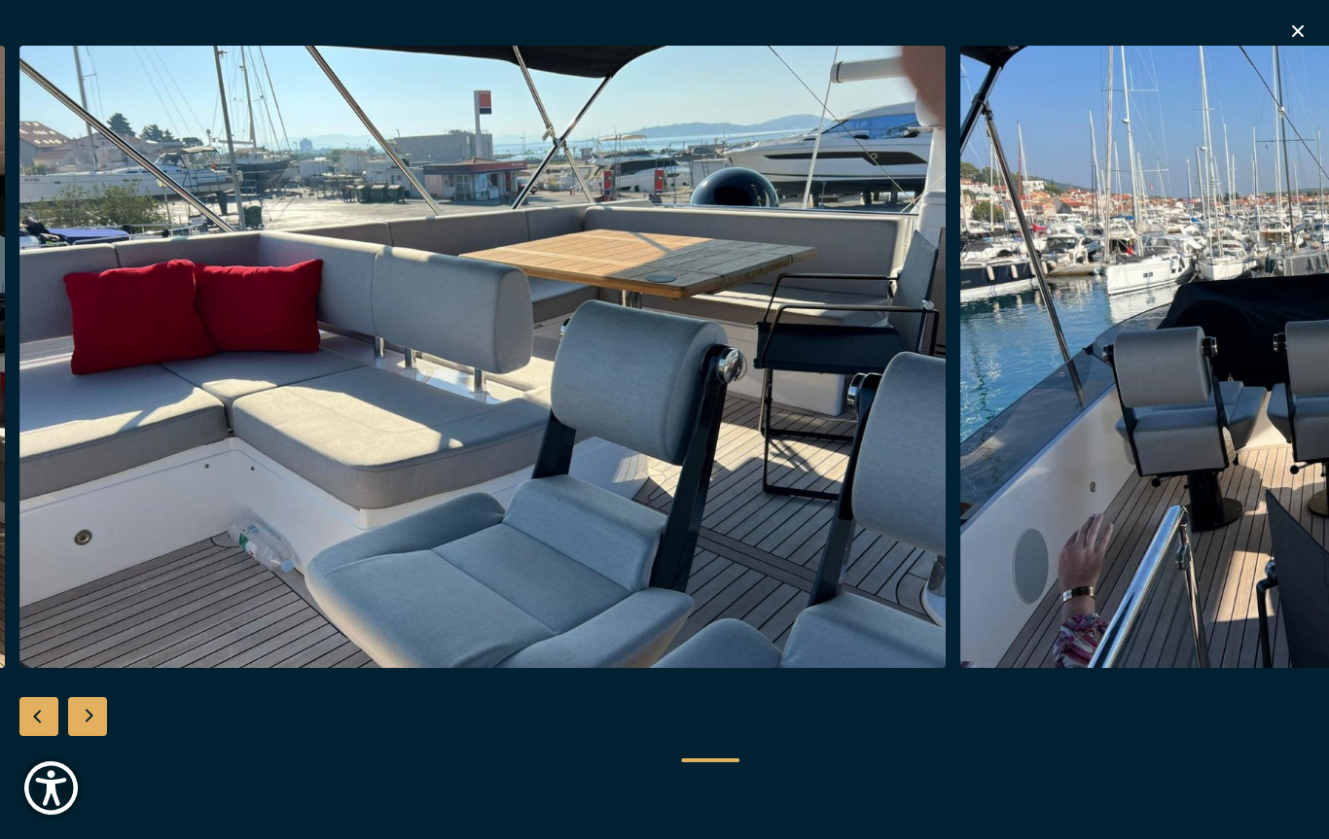
click at [82, 736] on div "Next slide" at bounding box center [87, 716] width 39 height 39
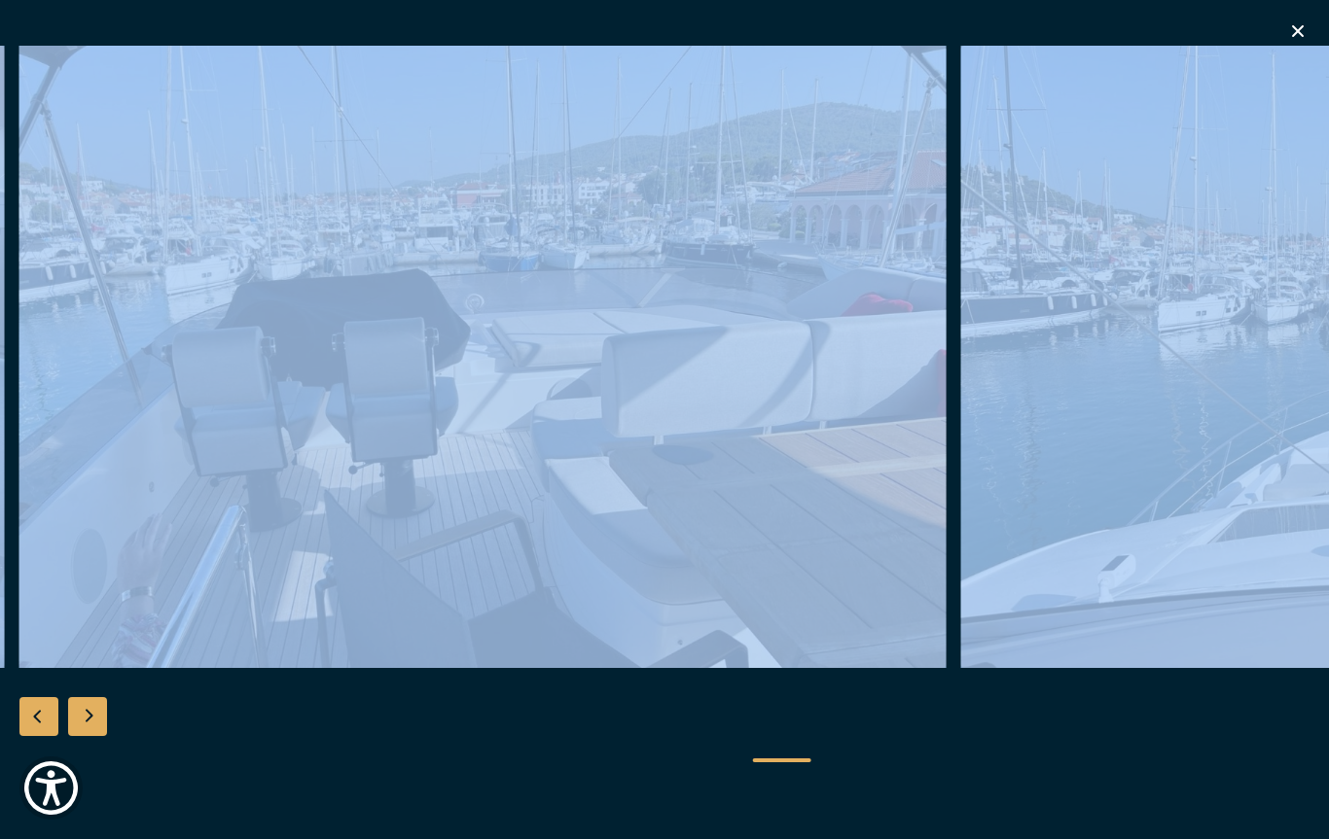
click at [82, 736] on div "Next slide" at bounding box center [87, 716] width 39 height 39
